Goal: Task Accomplishment & Management: Use online tool/utility

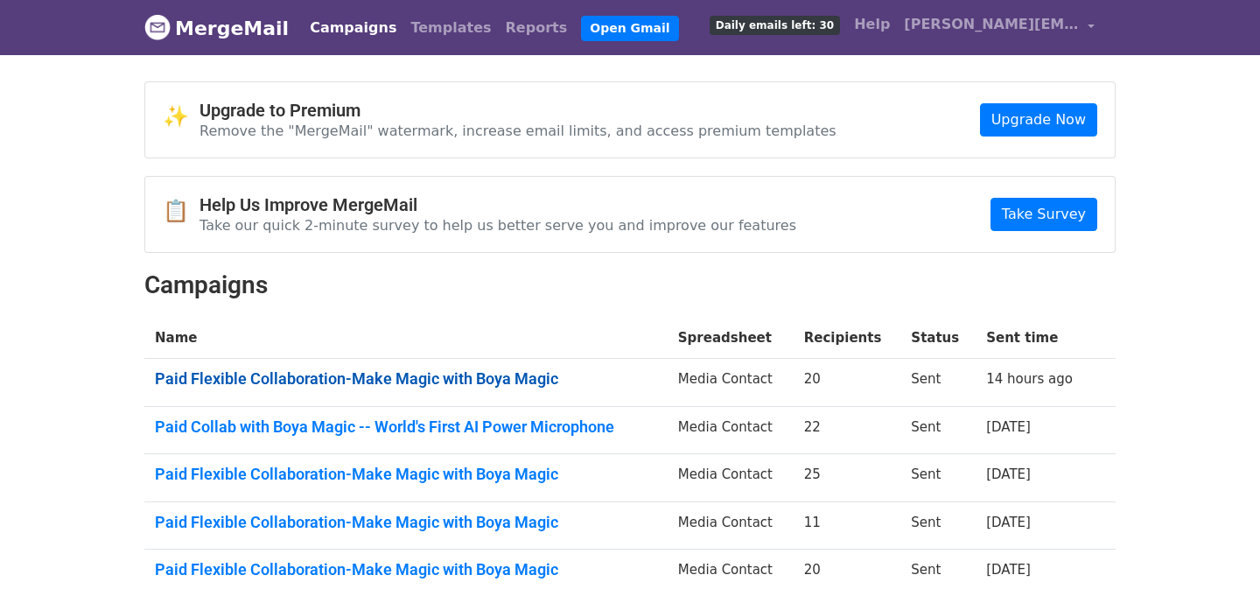
click at [504, 369] on link "Paid Flexible Collaboration-Make Magic with Boya Magic" at bounding box center [406, 378] width 502 height 19
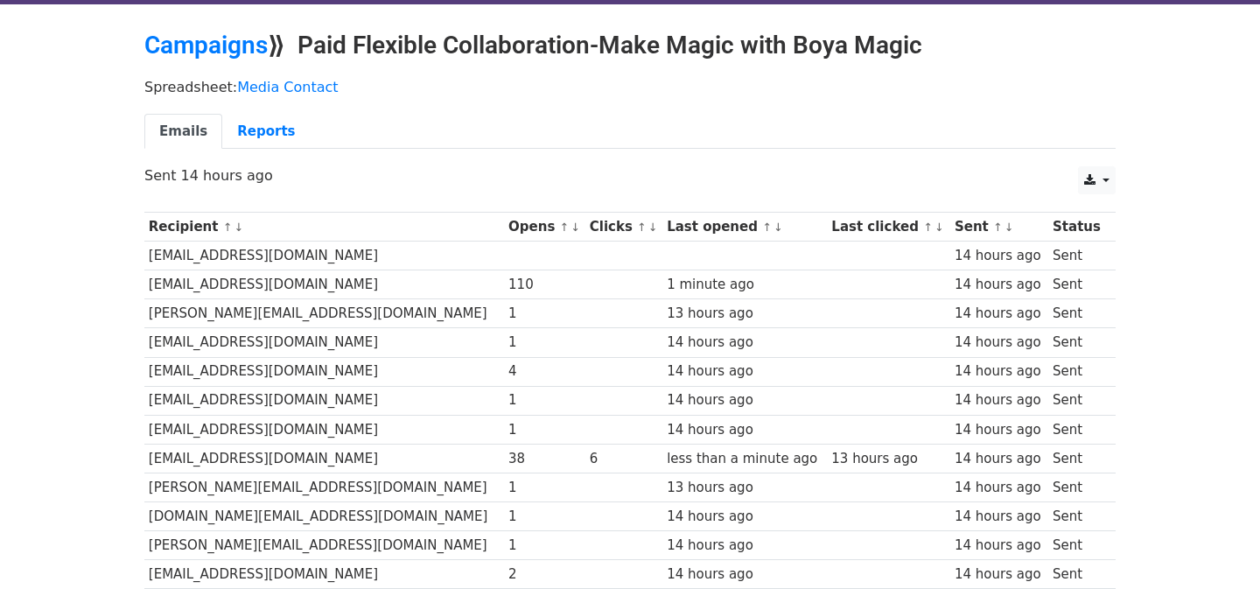
scroll to position [54, 0]
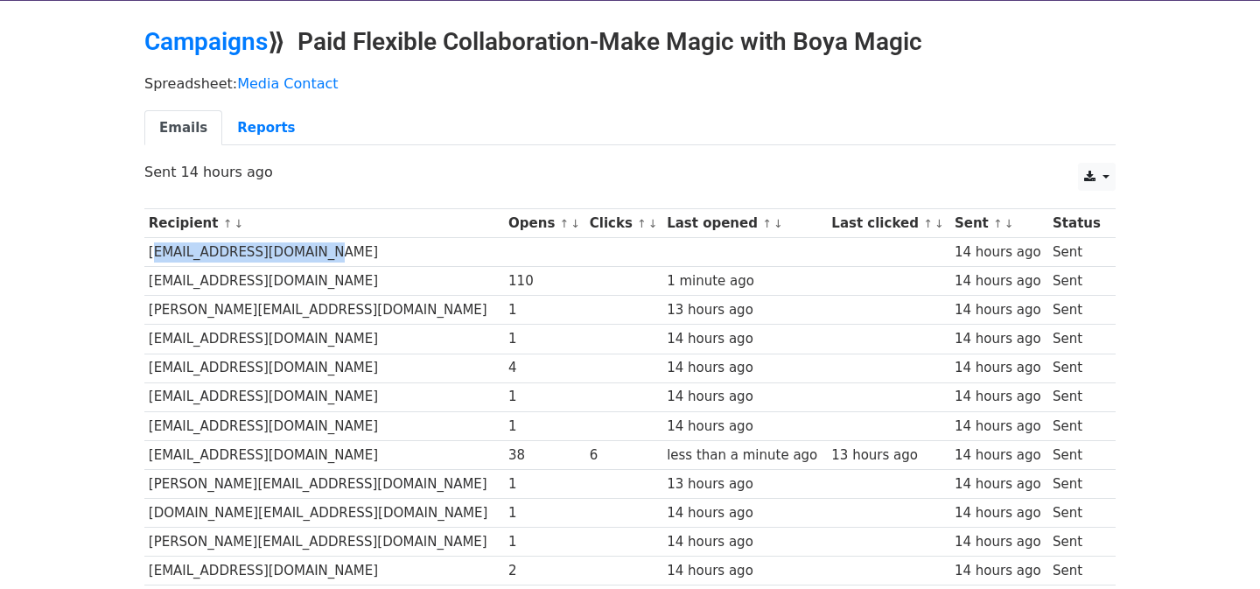
drag, startPoint x: 322, startPoint y: 253, endPoint x: 150, endPoint y: 252, distance: 172.4
click at [150, 252] on td "[EMAIL_ADDRESS][DOMAIN_NAME]" at bounding box center [324, 252] width 360 height 29
copy td "[EMAIL_ADDRESS][DOMAIN_NAME]"
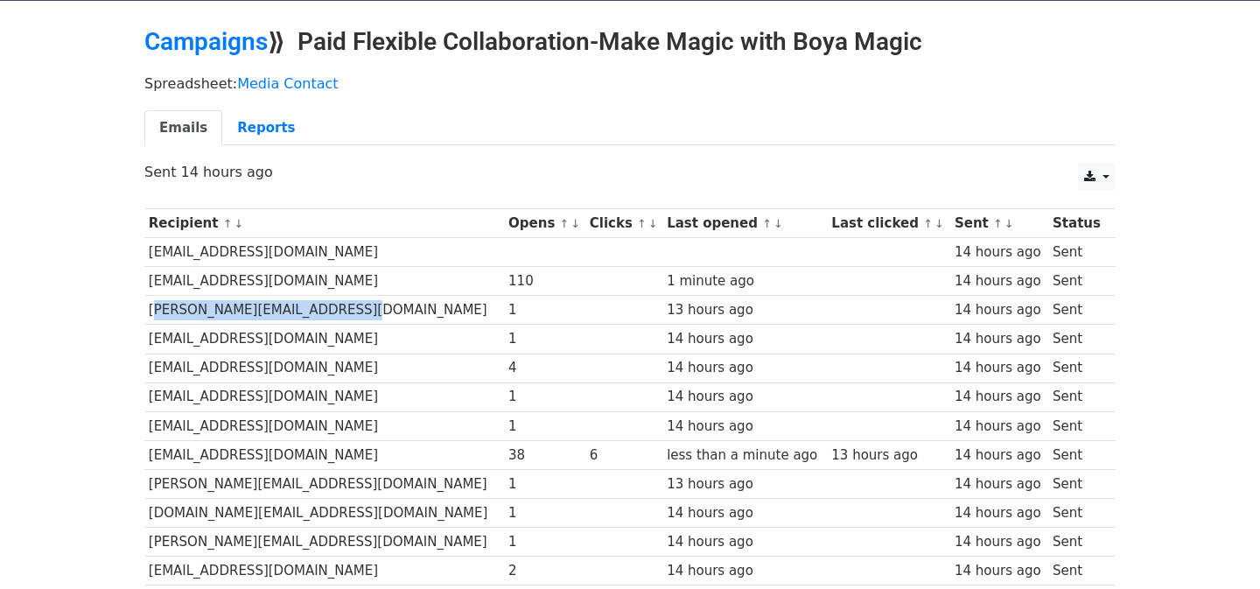
drag, startPoint x: 343, startPoint y: 312, endPoint x: 146, endPoint y: 315, distance: 196.9
click at [146, 315] on td "[PERSON_NAME][EMAIL_ADDRESS][DOMAIN_NAME]" at bounding box center [324, 310] width 360 height 29
copy td "[PERSON_NAME][EMAIL_ADDRESS][DOMAIN_NAME]"
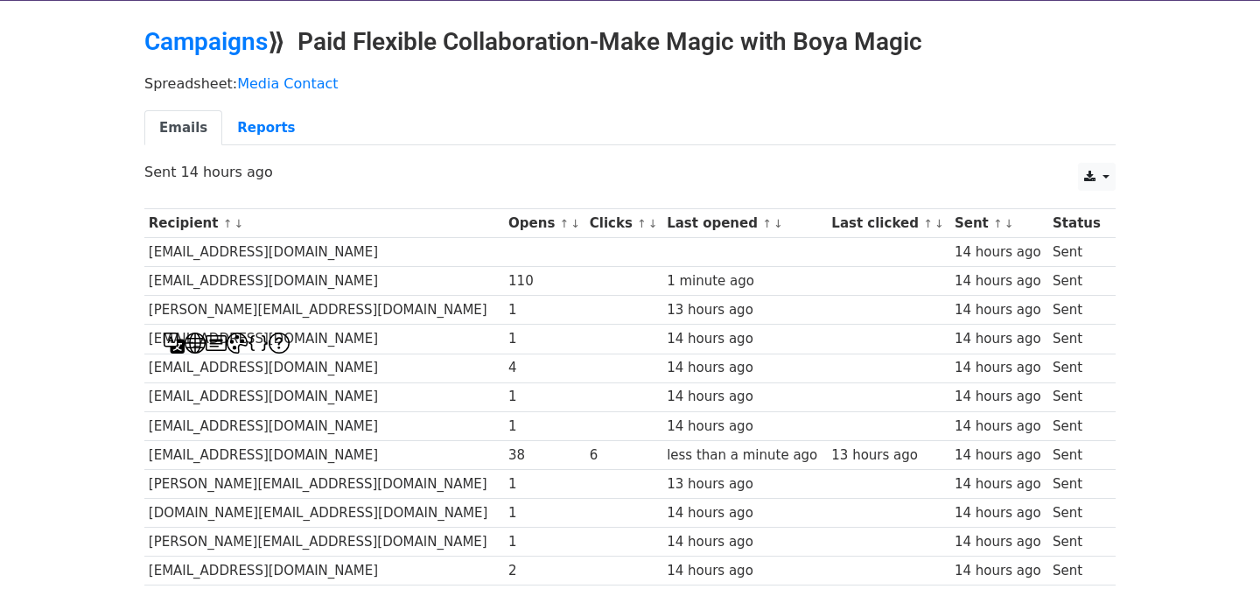
click at [384, 333] on td "[EMAIL_ADDRESS][DOMAIN_NAME]" at bounding box center [324, 339] width 360 height 29
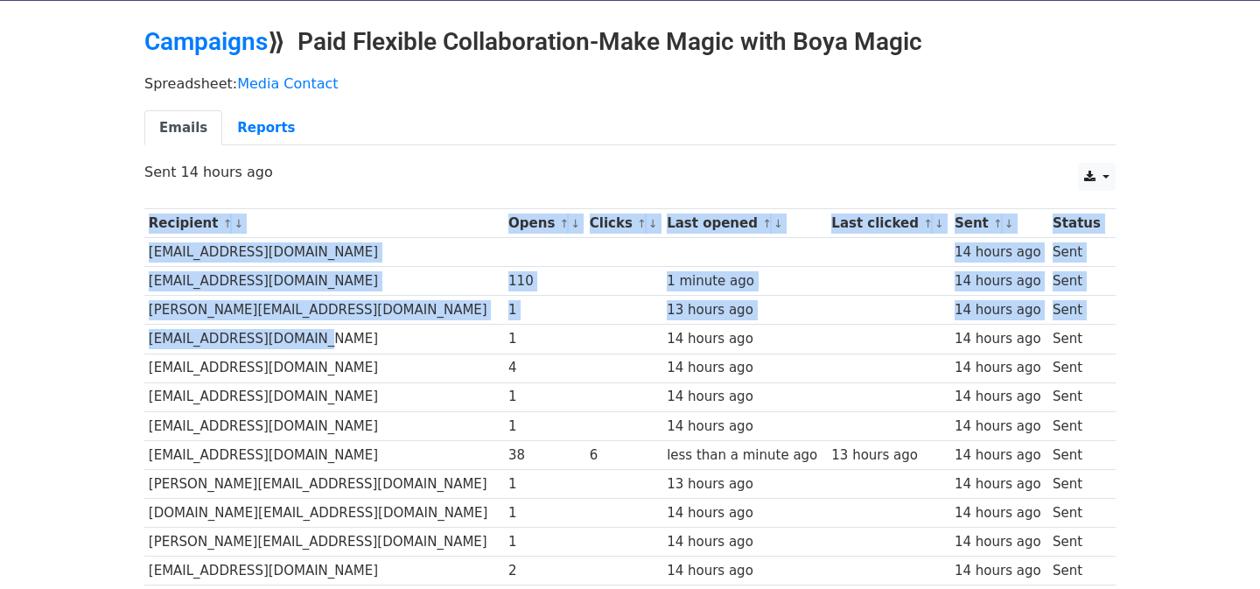
drag, startPoint x: 347, startPoint y: 333, endPoint x: 148, endPoint y: 336, distance: 198.7
click at [147, 336] on td "[EMAIL_ADDRESS][DOMAIN_NAME]" at bounding box center [324, 339] width 360 height 29
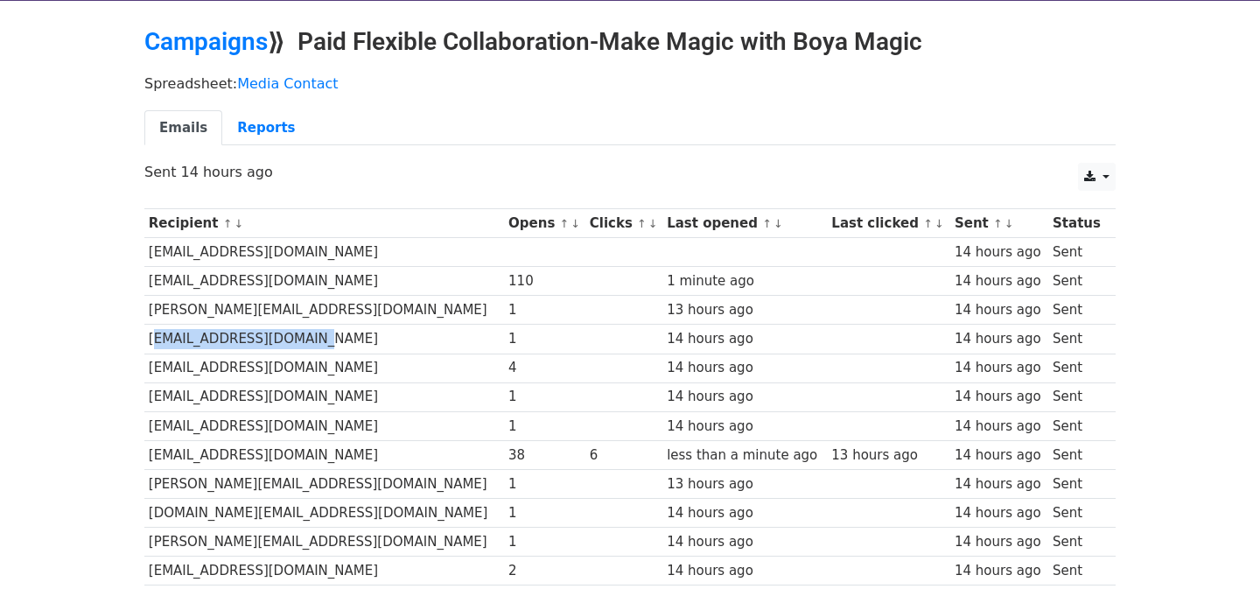
copy td "[EMAIL_ADDRESS][DOMAIN_NAME]"
click at [417, 369] on td "[EMAIL_ADDRESS][DOMAIN_NAME]" at bounding box center [324, 368] width 360 height 29
drag, startPoint x: 290, startPoint y: 368, endPoint x: 147, endPoint y: 368, distance: 142.6
click at [147, 368] on td "[EMAIL_ADDRESS][DOMAIN_NAME]" at bounding box center [324, 368] width 360 height 29
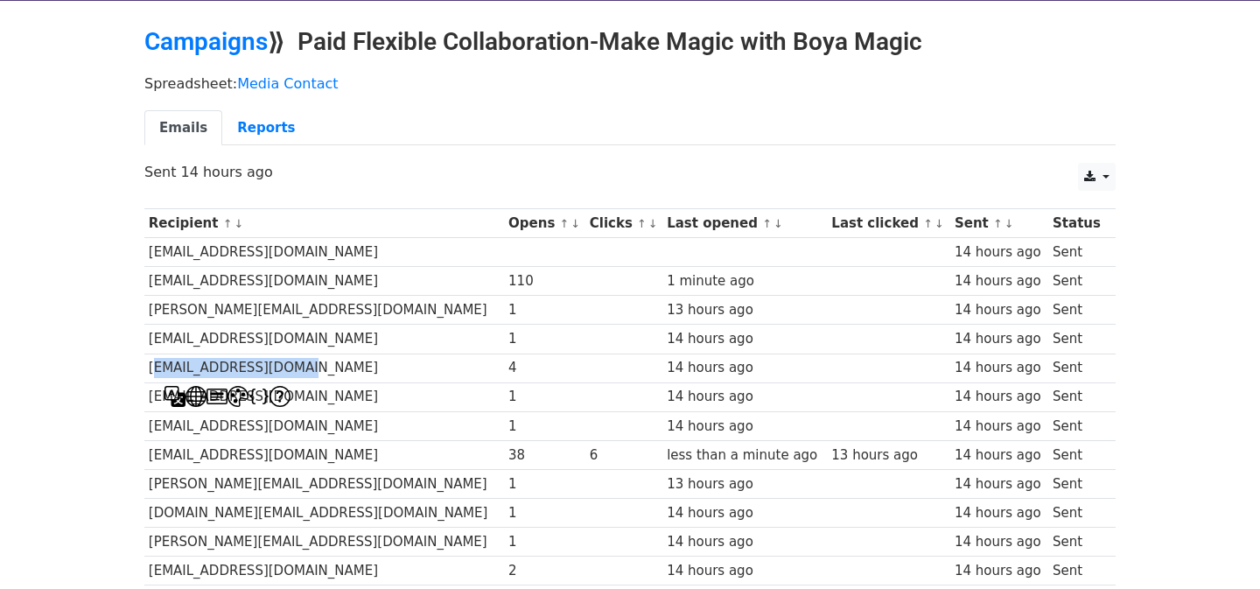
copy td "[EMAIL_ADDRESS][DOMAIN_NAME]"
click at [382, 387] on td "[EMAIL_ADDRESS][DOMAIN_NAME]" at bounding box center [324, 396] width 360 height 29
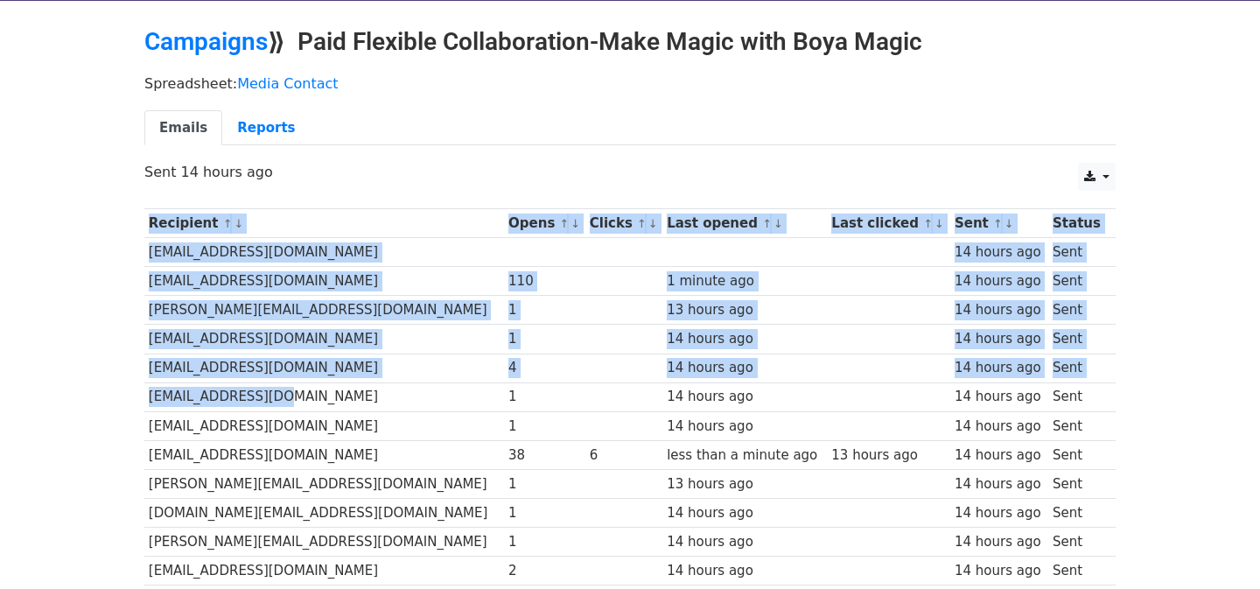
drag, startPoint x: 290, startPoint y: 392, endPoint x: 145, endPoint y: 394, distance: 144.4
click at [144, 394] on td "[EMAIL_ADDRESS][DOMAIN_NAME]" at bounding box center [324, 396] width 360 height 29
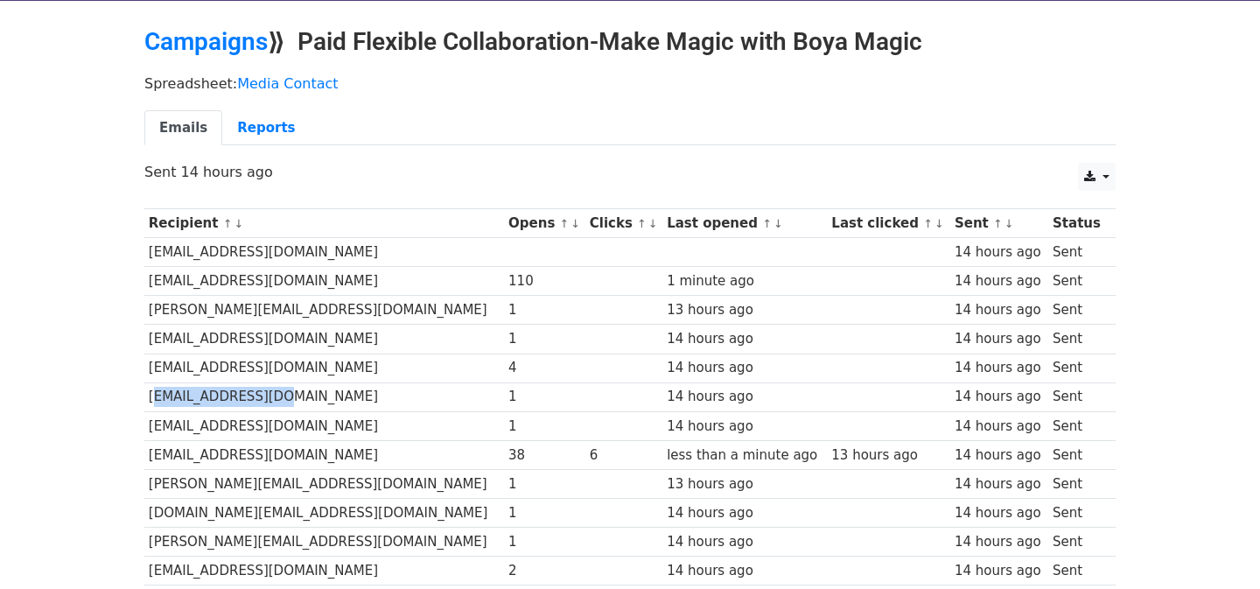
click at [145, 394] on td "[EMAIL_ADDRESS][DOMAIN_NAME]" at bounding box center [324, 396] width 360 height 29
drag, startPoint x: 145, startPoint y: 394, endPoint x: 287, endPoint y: 394, distance: 141.8
click at [287, 394] on td "[EMAIL_ADDRESS][DOMAIN_NAME]" at bounding box center [324, 396] width 360 height 29
copy td "[EMAIL_ADDRESS][DOMAIN_NAME]"
